Goal: Task Accomplishment & Management: Use online tool/utility

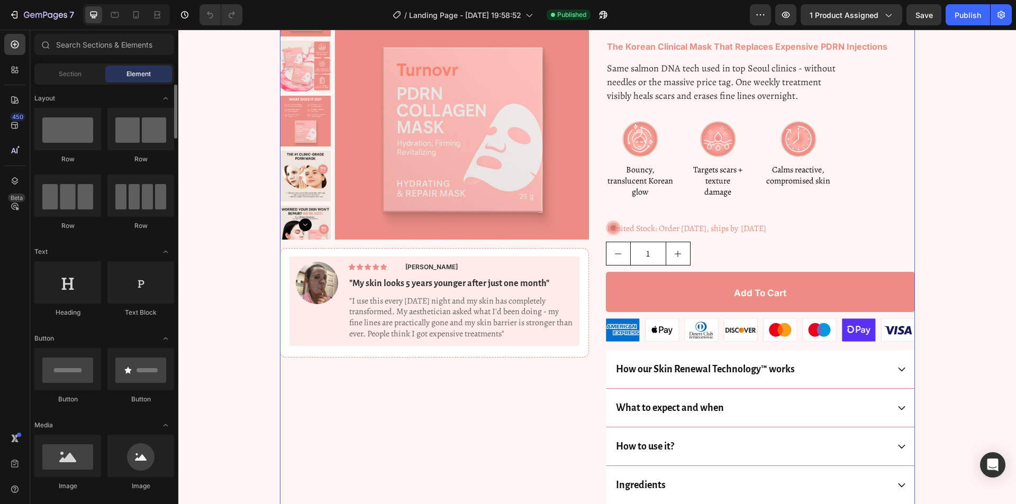
scroll to position [212, 0]
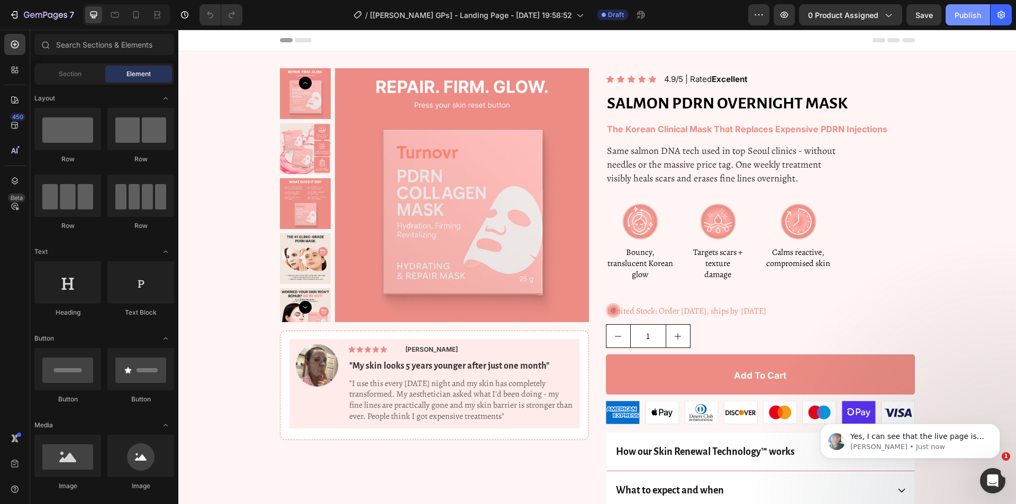
click at [971, 16] on div "Publish" at bounding box center [967, 15] width 26 height 11
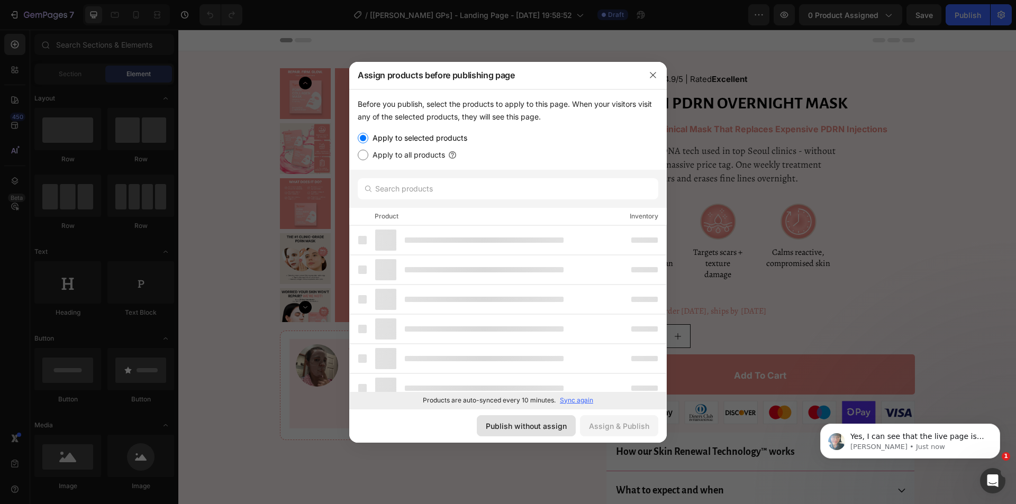
click at [552, 422] on div "Publish without assign" at bounding box center [526, 425] width 81 height 11
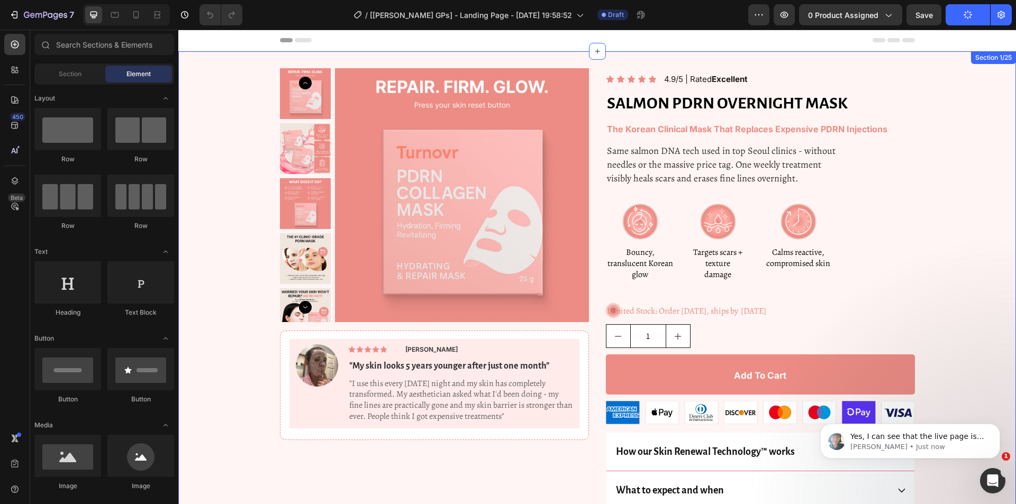
click at [436, 198] on img at bounding box center [462, 195] width 254 height 254
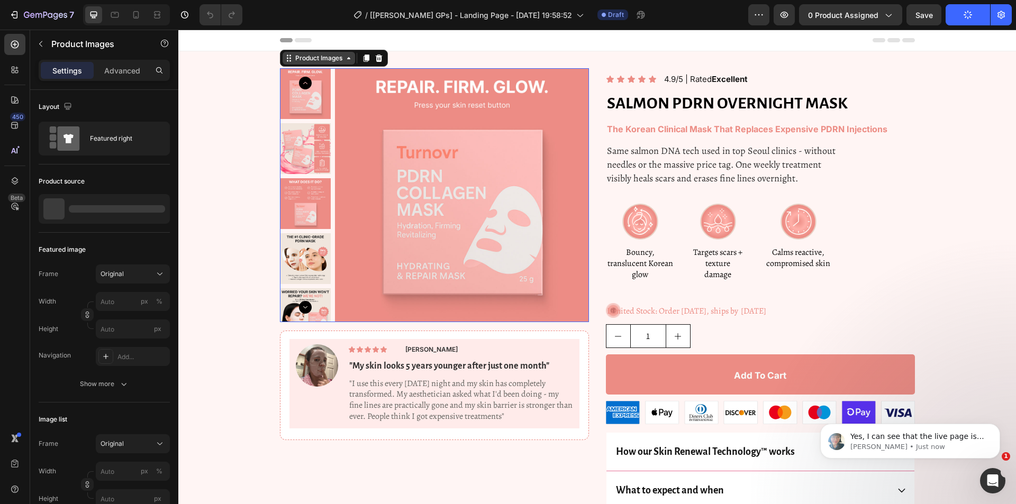
click at [302, 57] on div "Product Images" at bounding box center [318, 58] width 51 height 10
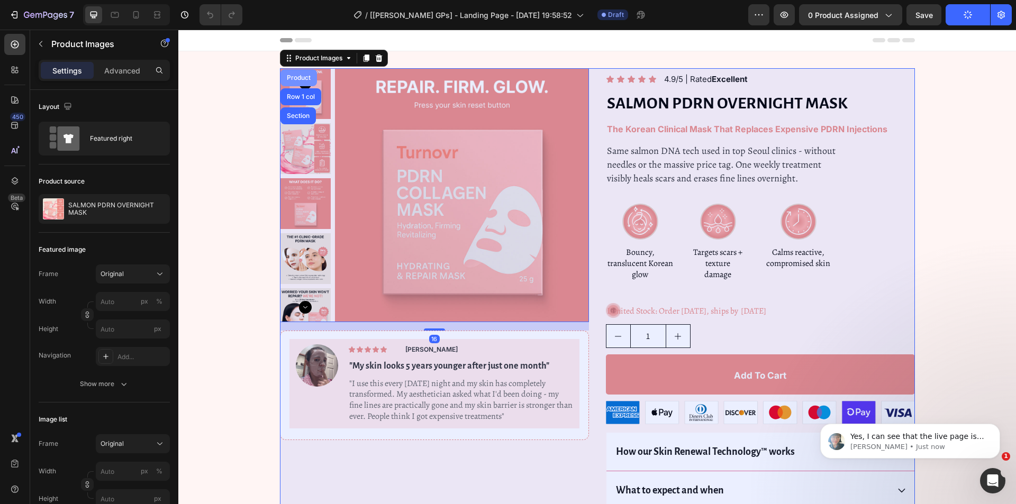
drag, startPoint x: 295, startPoint y: 75, endPoint x: 341, endPoint y: 221, distance: 152.6
click at [295, 75] on div "Product" at bounding box center [299, 78] width 28 height 6
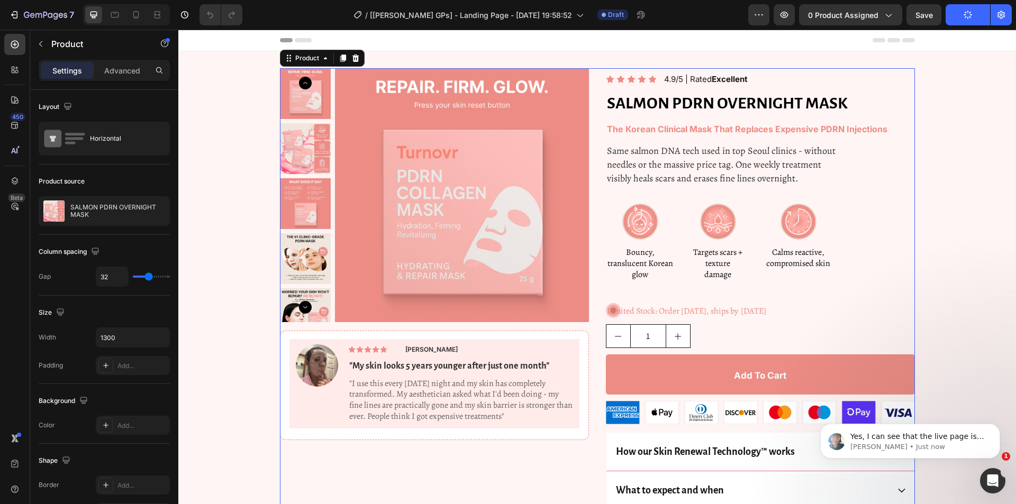
click at [95, 214] on p "SALMON PDRN OVERNIGHT MASK" at bounding box center [117, 211] width 95 height 15
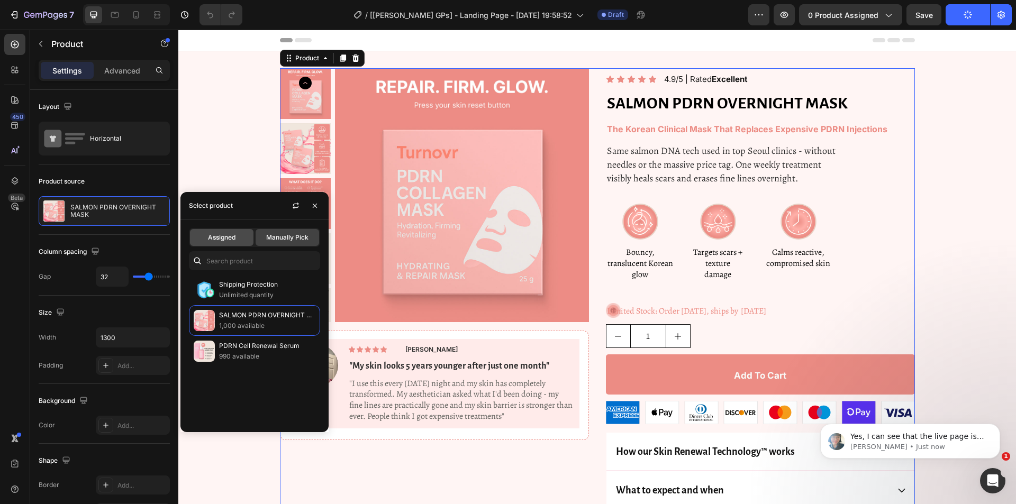
click at [224, 235] on span "Assigned" at bounding box center [222, 238] width 28 height 10
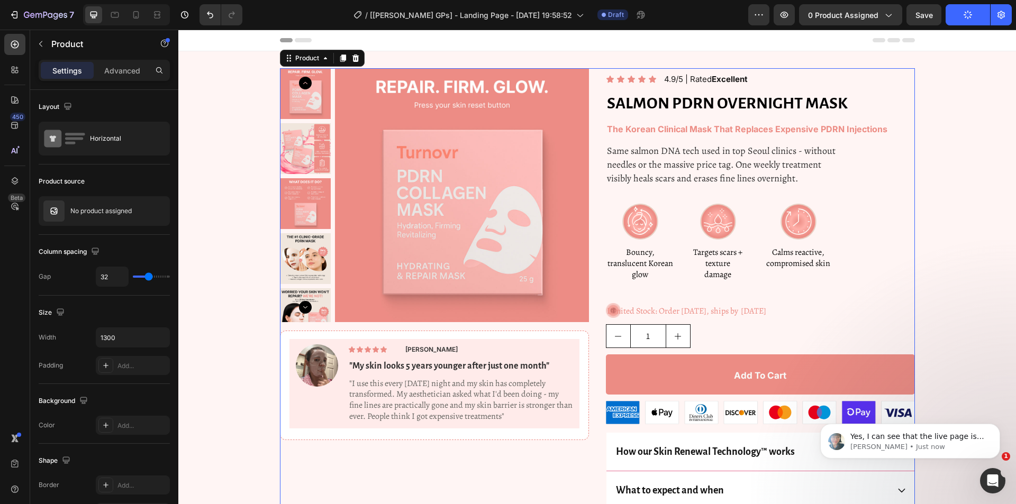
click at [958, 14] on button "Publish" at bounding box center [967, 14] width 44 height 21
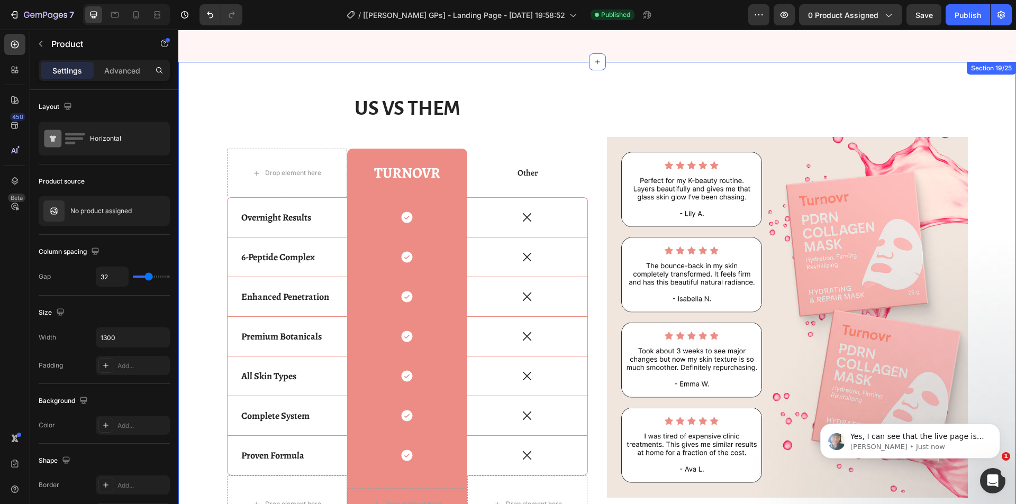
scroll to position [5554, 0]
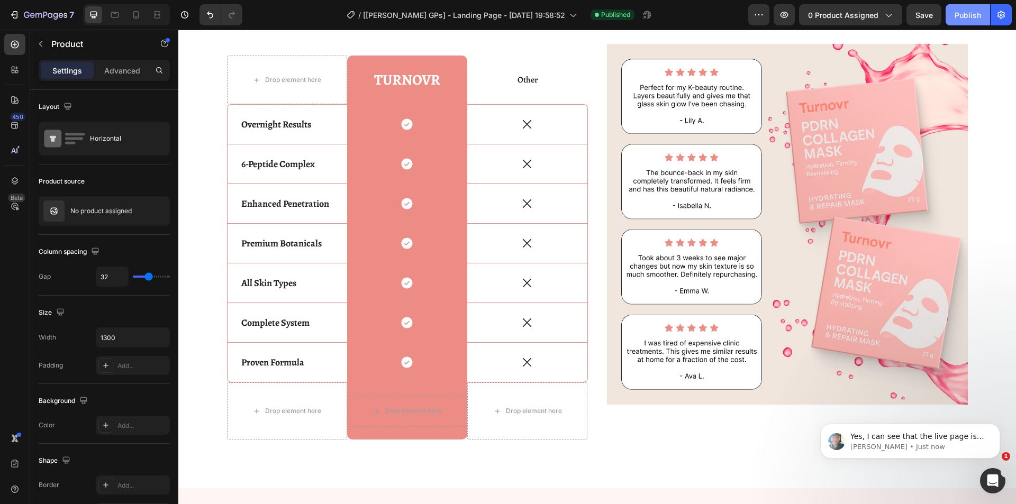
click at [967, 21] on button "Publish" at bounding box center [967, 14] width 44 height 21
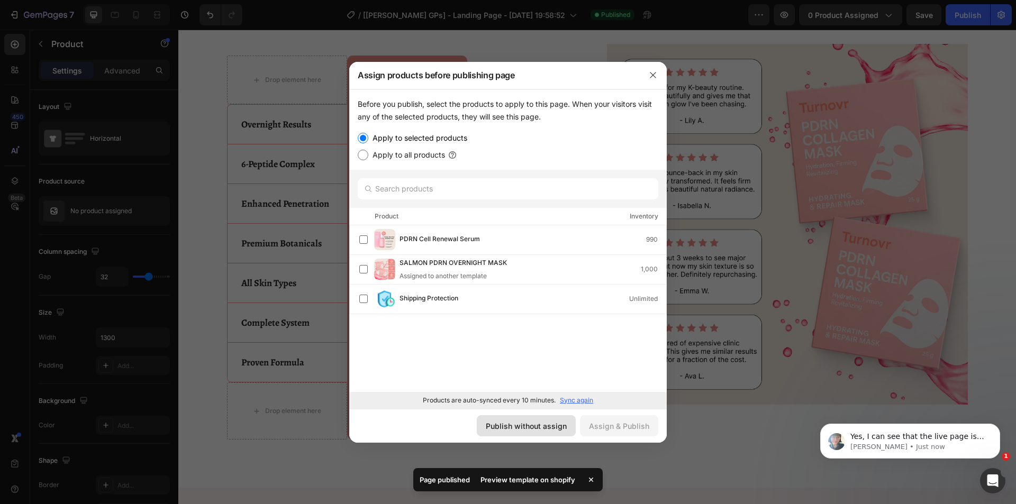
click at [551, 427] on div "Publish without assign" at bounding box center [526, 425] width 81 height 11
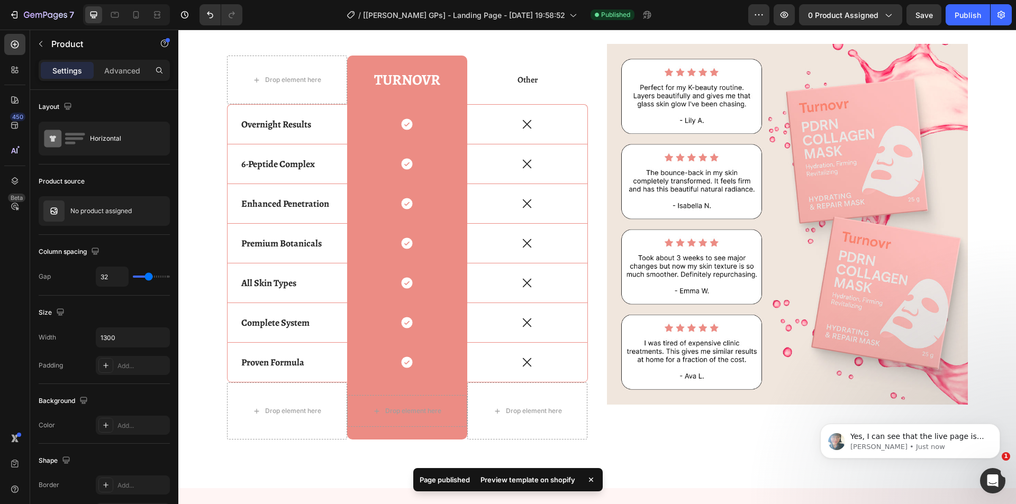
click at [502, 476] on div "Preview template on shopify" at bounding box center [527, 479] width 107 height 15
